Goal: Transaction & Acquisition: Purchase product/service

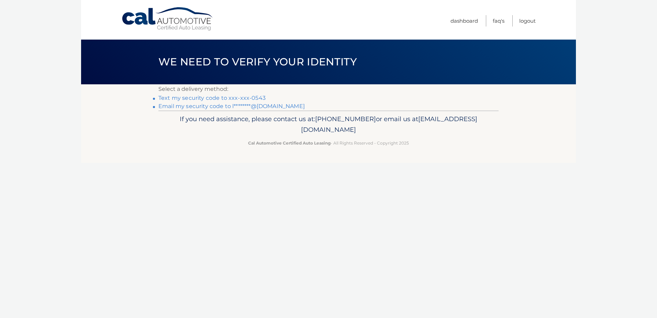
click at [215, 98] on link "Text my security code to xxx-xxx-0543" at bounding box center [212, 98] width 107 height 7
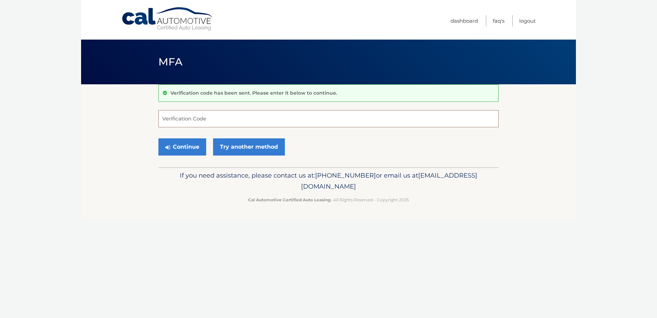
click at [230, 125] on input "Verification Code" at bounding box center [329, 118] width 340 height 17
click at [219, 116] on input "Verification Code" at bounding box center [329, 118] width 340 height 17
click at [258, 145] on link "Try another method" at bounding box center [249, 146] width 72 height 17
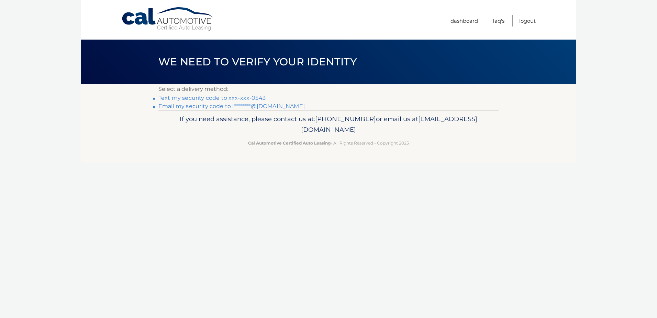
click at [224, 98] on link "Text my security code to xxx-xxx-0543" at bounding box center [212, 98] width 107 height 7
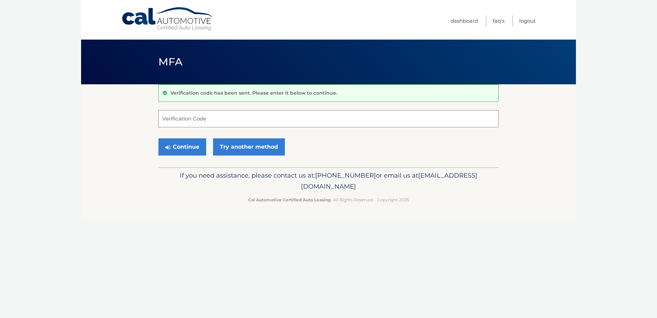
click at [183, 117] on input "Verification Code" at bounding box center [329, 118] width 340 height 17
type input "606543"
click at [194, 145] on button "Continue" at bounding box center [183, 146] width 48 height 17
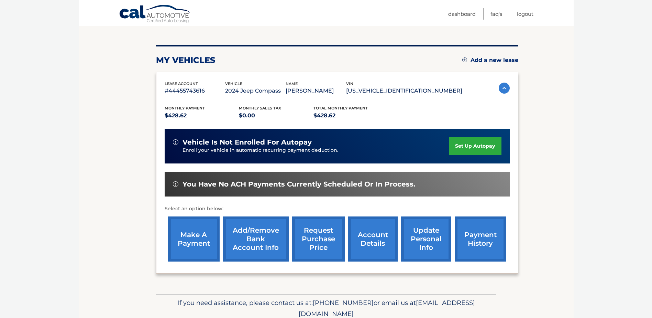
scroll to position [99, 0]
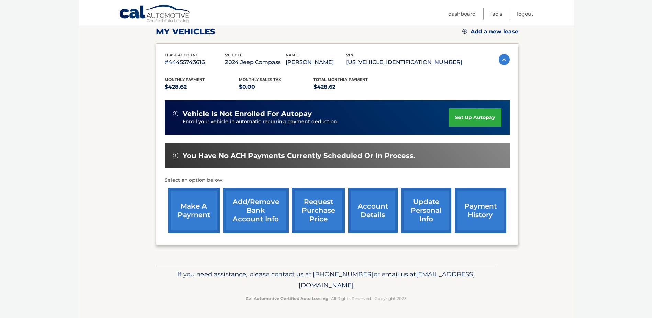
click at [187, 209] on link "make a payment" at bounding box center [194, 210] width 52 height 45
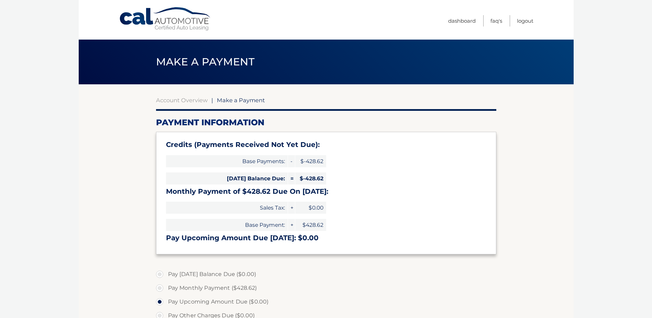
select select "MzM5YmNhODEtNjFkZi00NDNhLWE3ZTktN2UxNmEzNWM0ZGY2"
click at [161, 287] on label "Pay Monthly Payment ($428.62)" at bounding box center [326, 288] width 340 height 14
click at [161, 287] on input "Pay Monthly Payment ($428.62)" at bounding box center [162, 286] width 7 height 11
radio input "true"
type input "428.62"
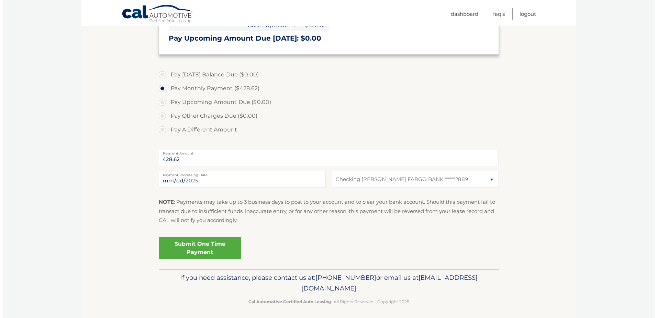
scroll to position [200, 0]
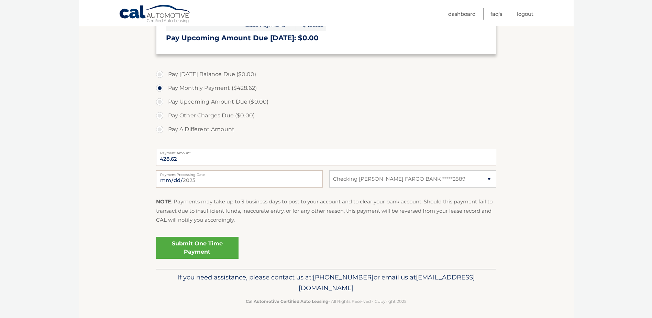
click at [211, 244] on link "Submit One Time Payment" at bounding box center [197, 248] width 83 height 22
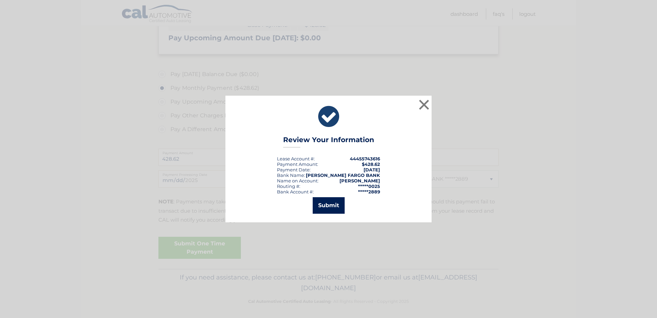
click at [331, 204] on button "Submit" at bounding box center [329, 205] width 32 height 17
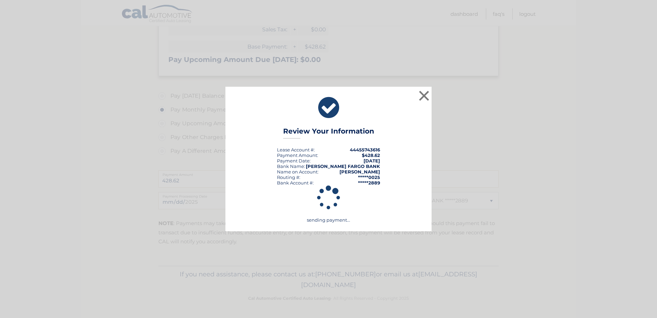
scroll to position [178, 0]
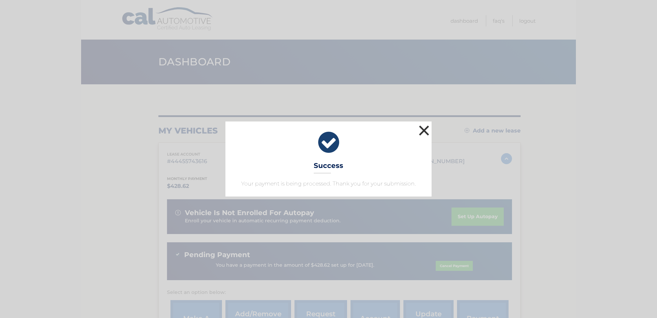
click at [427, 127] on button "×" at bounding box center [424, 130] width 14 height 14
